Goal: Transaction & Acquisition: Purchase product/service

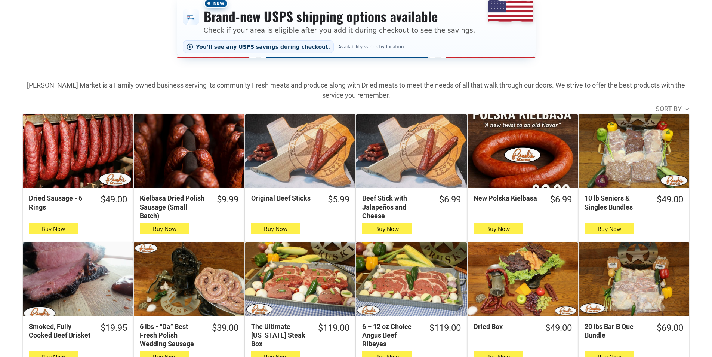
scroll to position [150, 0]
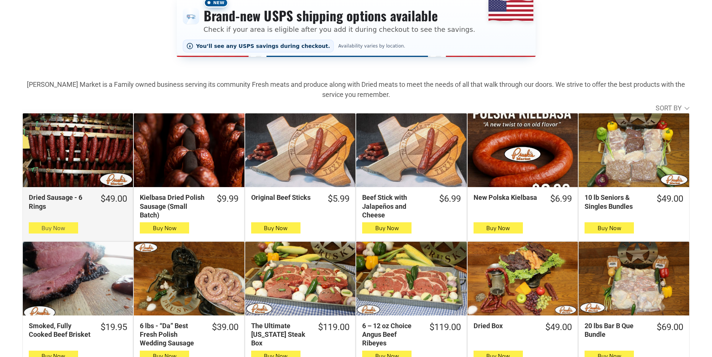
click at [41, 231] on span "Buy Now" at bounding box center [53, 227] width 24 height 7
click at [45, 230] on span "Buy Now" at bounding box center [53, 227] width 24 height 7
click at [75, 231] on button "Buy Now" at bounding box center [53, 227] width 49 height 11
